Goal: Feedback & Contribution: Contribute content

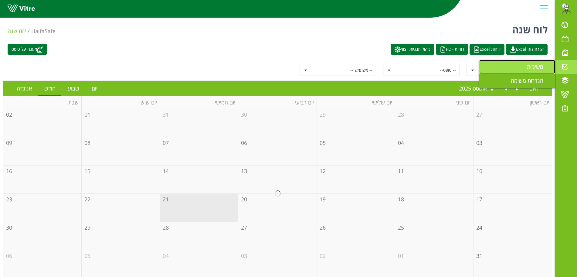
click at [533, 69] on span "משימות" at bounding box center [539, 66] width 24 height 7
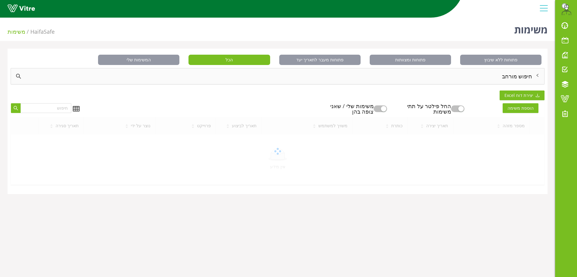
click at [463, 80] on div "חיפוש מורחב" at bounding box center [277, 76] width 533 height 16
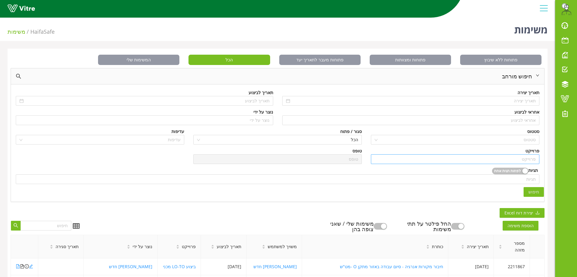
click at [528, 159] on input "search" at bounding box center [454, 158] width 161 height 9
type input "s"
click at [525, 173] on div "דיווח מפגע" at bounding box center [454, 171] width 161 height 7
type input "דיווח מפגע"
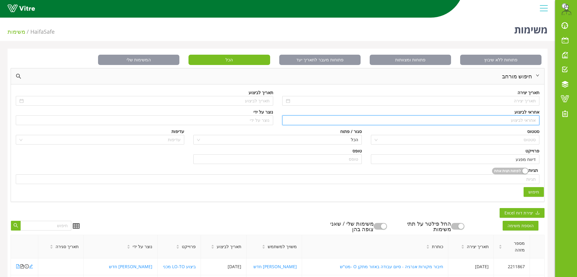
click at [519, 121] on input "search" at bounding box center [411, 120] width 250 height 9
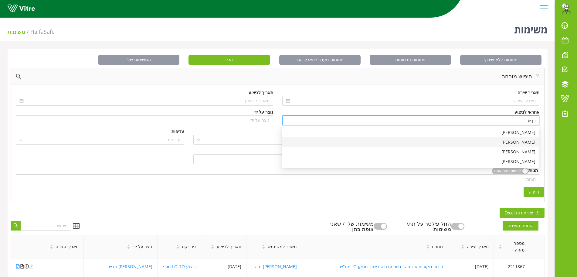
click at [522, 141] on div "[PERSON_NAME]" at bounding box center [410, 142] width 250 height 7
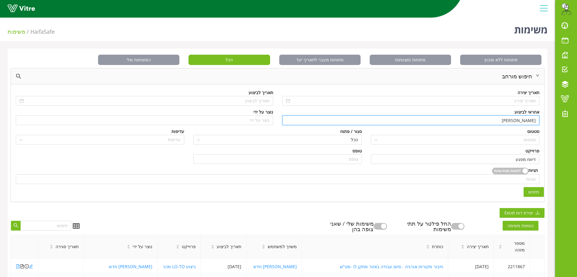
type input "[PERSON_NAME]"
click at [535, 195] on span "חיפוש" at bounding box center [533, 191] width 11 height 7
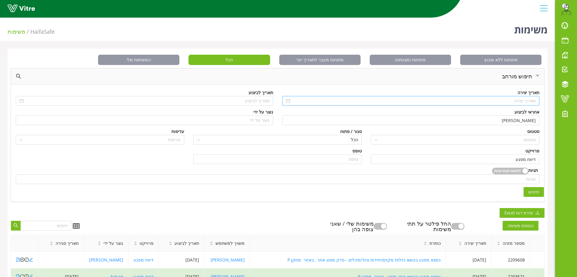
click at [510, 100] on input at bounding box center [413, 100] width 245 height 7
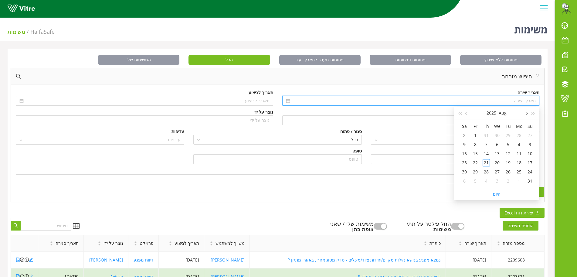
click at [527, 115] on button "button" at bounding box center [526, 113] width 7 height 12
click at [509, 134] on div "1" at bounding box center [507, 135] width 7 height 7
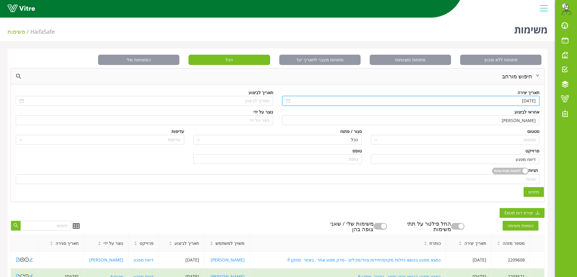
click at [532, 193] on span "חיפוש" at bounding box center [533, 191] width 11 height 7
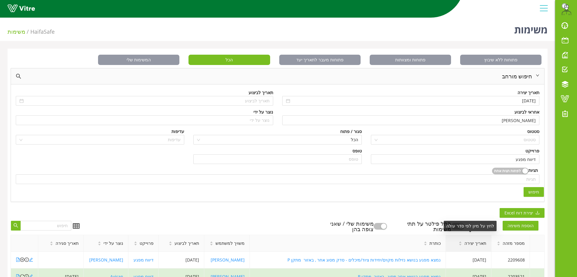
click at [476, 247] on div "תאריך יצירה" at bounding box center [472, 243] width 37 height 16
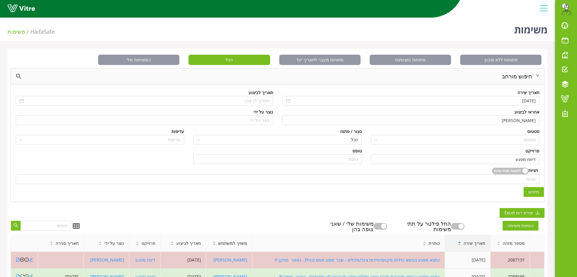
click at [476, 247] on div "תאריך יצירה" at bounding box center [471, 243] width 37 height 16
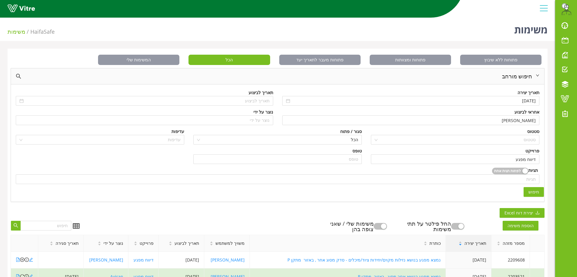
click at [476, 247] on div "תאריך יצירה" at bounding box center [472, 243] width 37 height 16
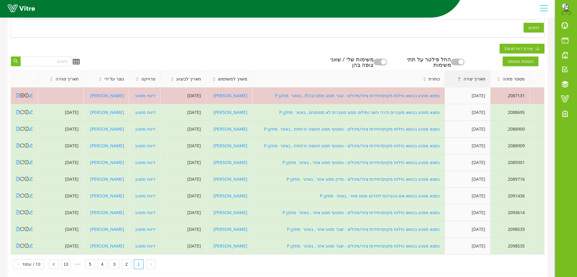
scroll to position [176, 0]
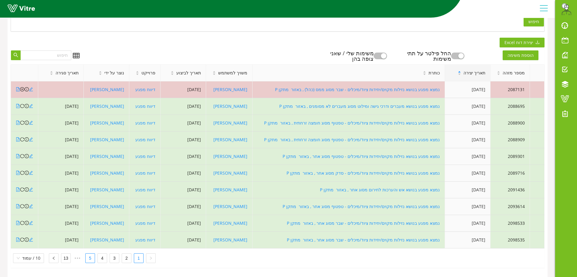
click at [90, 253] on link "5" at bounding box center [90, 257] width 9 height 9
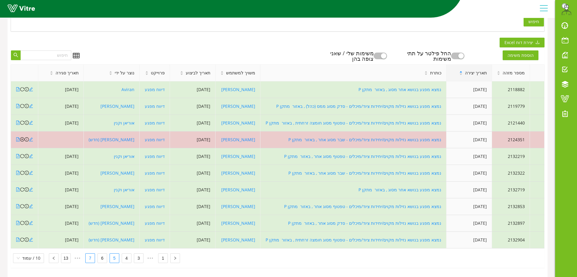
click at [90, 253] on link "7" at bounding box center [90, 257] width 9 height 9
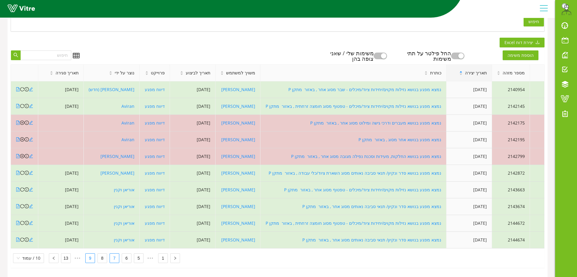
click at [90, 253] on link "9" at bounding box center [90, 257] width 9 height 9
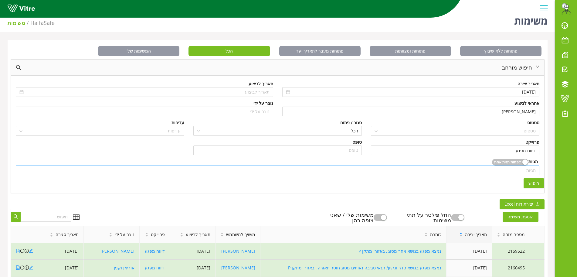
scroll to position [0, 0]
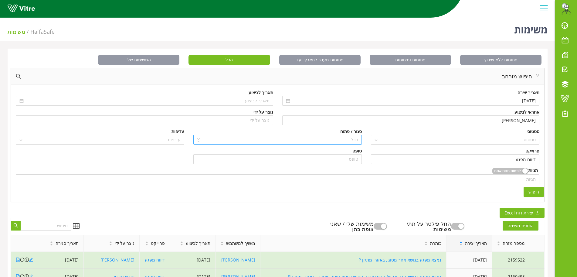
click at [352, 140] on span "הכל" at bounding box center [277, 139] width 161 height 9
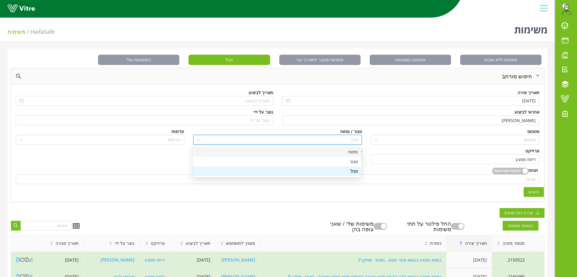
click at [353, 154] on div "פתוח" at bounding box center [277, 151] width 161 height 7
click at [538, 186] on div "תגיות לפחות תגית אחת תגיות" at bounding box center [277, 177] width 532 height 20
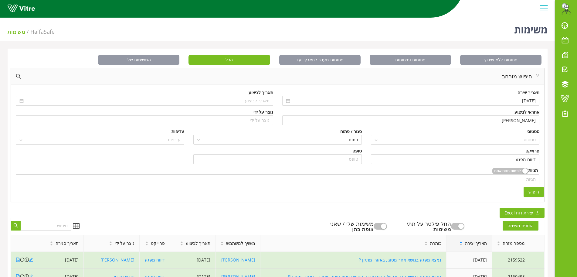
click at [539, 190] on span "חיפוש" at bounding box center [533, 191] width 11 height 7
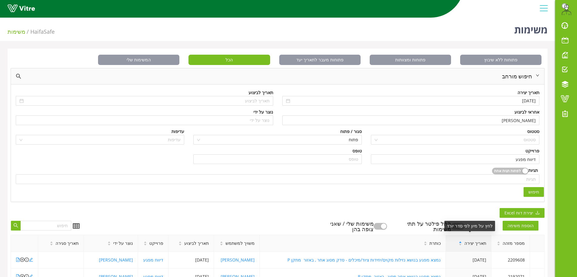
click at [482, 240] on span "תאריך יצירה" at bounding box center [475, 243] width 22 height 7
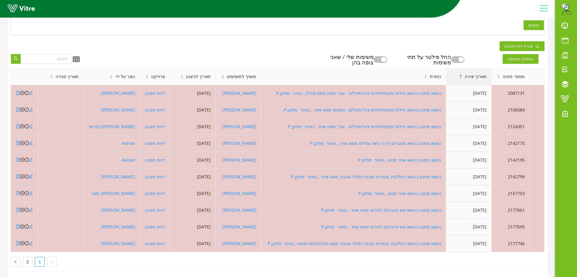
scroll to position [176, 0]
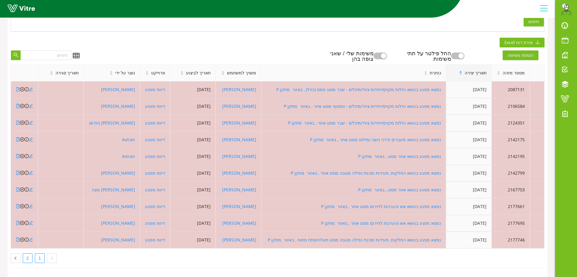
click at [29, 253] on link "2" at bounding box center [27, 257] width 9 height 9
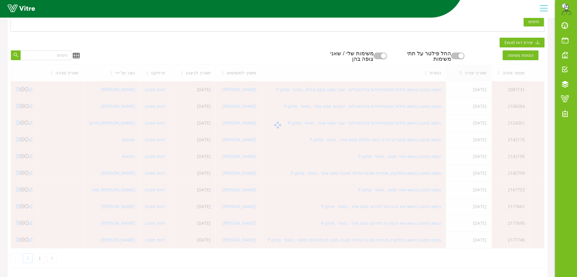
scroll to position [76, 0]
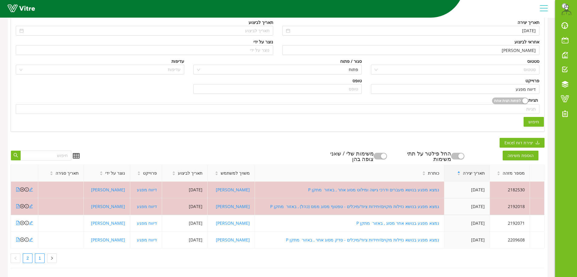
click at [40, 255] on link "1" at bounding box center [39, 257] width 9 height 9
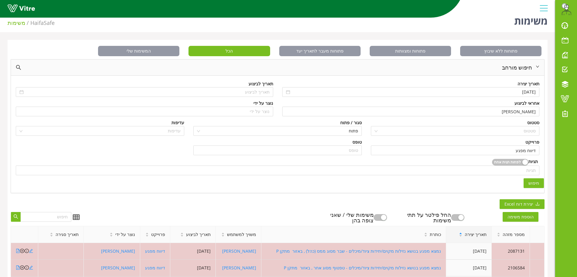
scroll to position [0, 0]
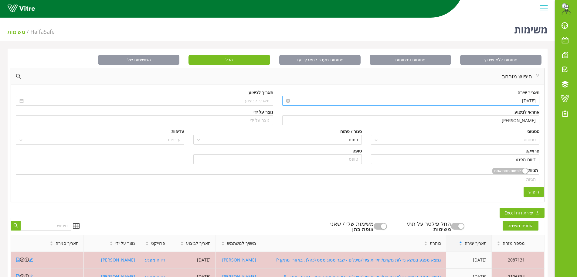
click at [319, 102] on input "01/07/2025" at bounding box center [413, 100] width 245 height 7
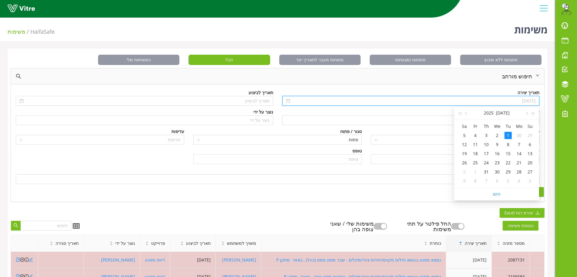
type input "01/07/2025"
click at [528, 113] on button "button" at bounding box center [526, 113] width 7 height 12
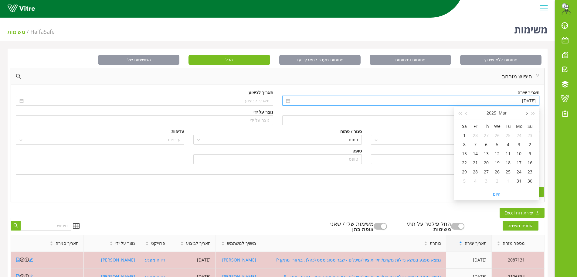
click at [528, 113] on button "button" at bounding box center [526, 113] width 7 height 12
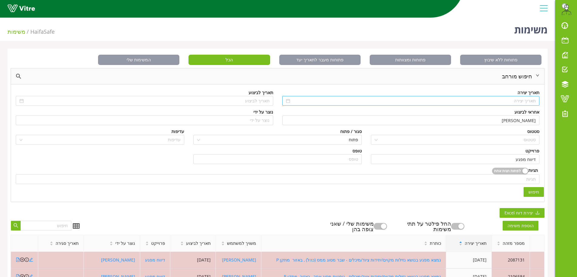
click at [537, 191] on span "חיפוש" at bounding box center [533, 191] width 11 height 7
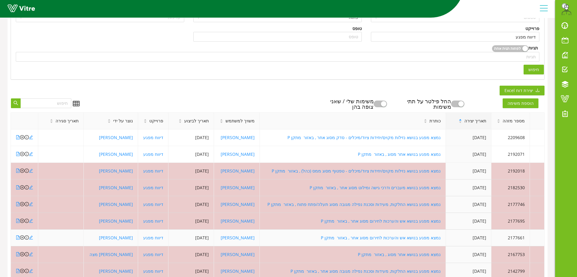
scroll to position [176, 0]
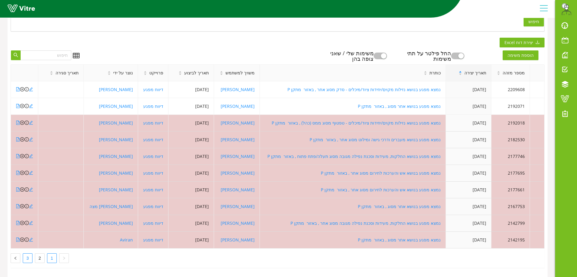
click at [29, 253] on link "3" at bounding box center [27, 257] width 9 height 9
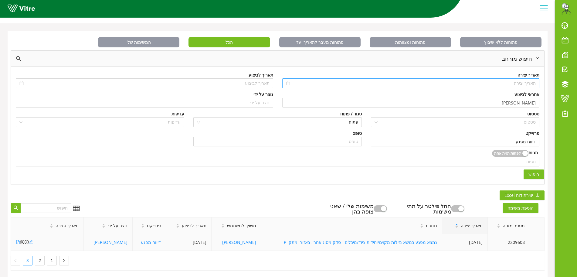
scroll to position [26, 0]
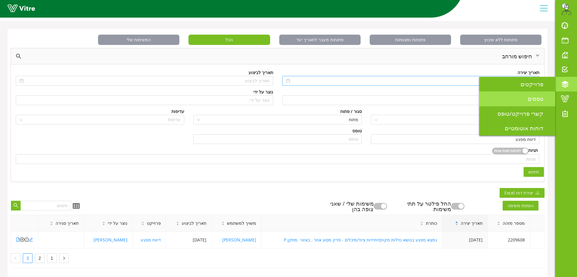
click at [535, 94] on link "טפסים" at bounding box center [517, 98] width 76 height 15
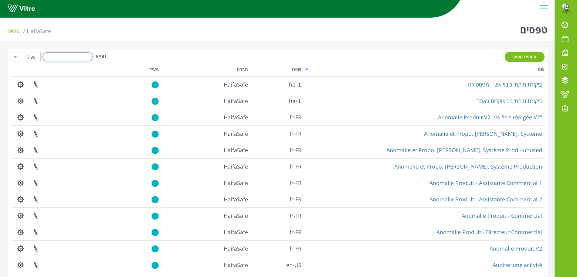
click at [77, 59] on input "חפש:" at bounding box center [67, 56] width 50 height 9
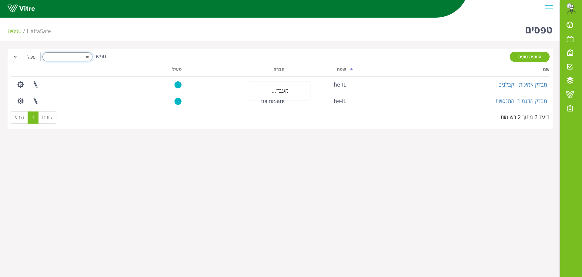
type input "מ"
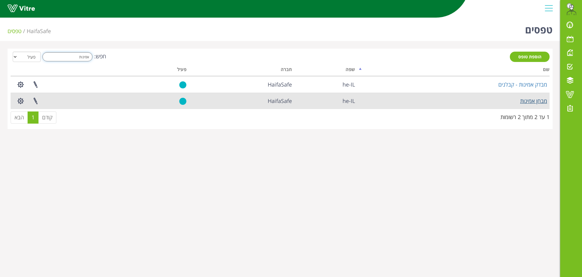
type input "אמינות"
click at [526, 103] on link "מבחן אמינות" at bounding box center [534, 100] width 27 height 7
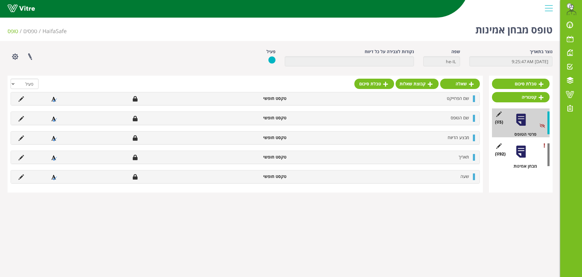
click at [525, 153] on div at bounding box center [522, 152] width 14 height 14
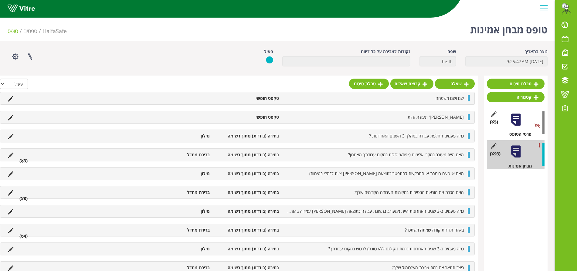
scroll to position [1449, 0]
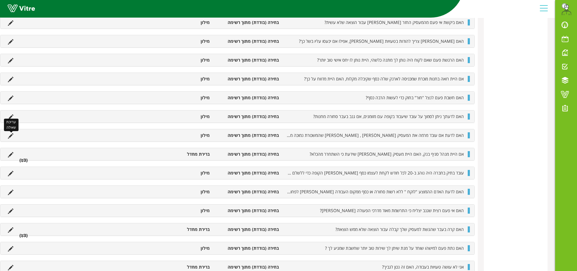
click at [10, 136] on icon at bounding box center [10, 135] width 5 height 5
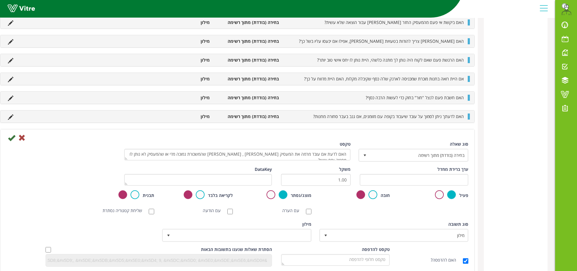
scroll to position [1437, 0]
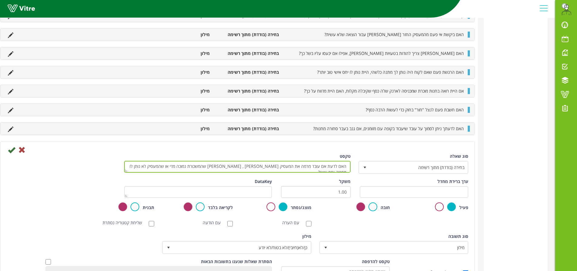
click at [328, 167] on textarea "האם לדעת אם עובד מרמה את המעסיק שלו , סימן שהמשכורת נמוכה מדי או שהמעסיק לא נות…" at bounding box center [237, 167] width 226 height 12
type textarea "האם לדעתך אם עובד מרמה את המעסיק שלו , סימן שהמשכורת נמוכה מדי או שהמעסיק לא נו…"
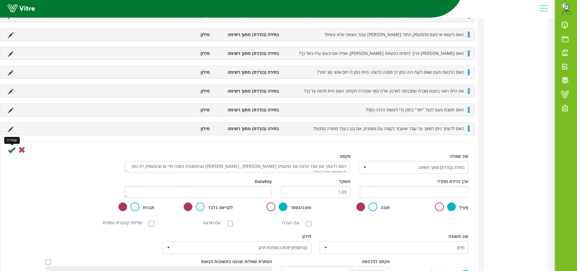
click at [11, 151] on icon at bounding box center [11, 149] width 7 height 7
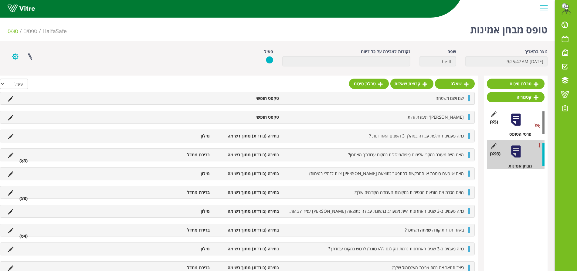
click at [13, 59] on button "button" at bounding box center [15, 57] width 15 height 16
click at [39, 77] on link "הגדרת משתמשים" at bounding box center [32, 79] width 48 height 8
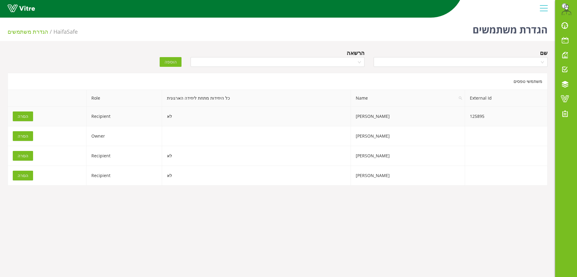
click at [19, 116] on span "הסרה" at bounding box center [23, 116] width 11 height 7
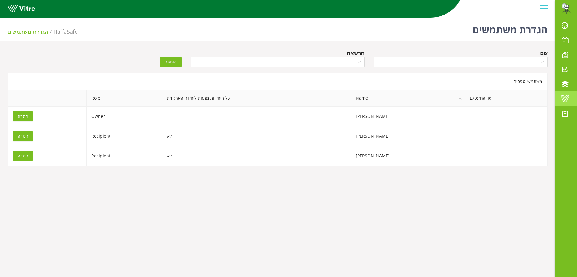
click at [576, 94] on link "Vitre" at bounding box center [566, 98] width 22 height 15
